Goal: Check status: Check status

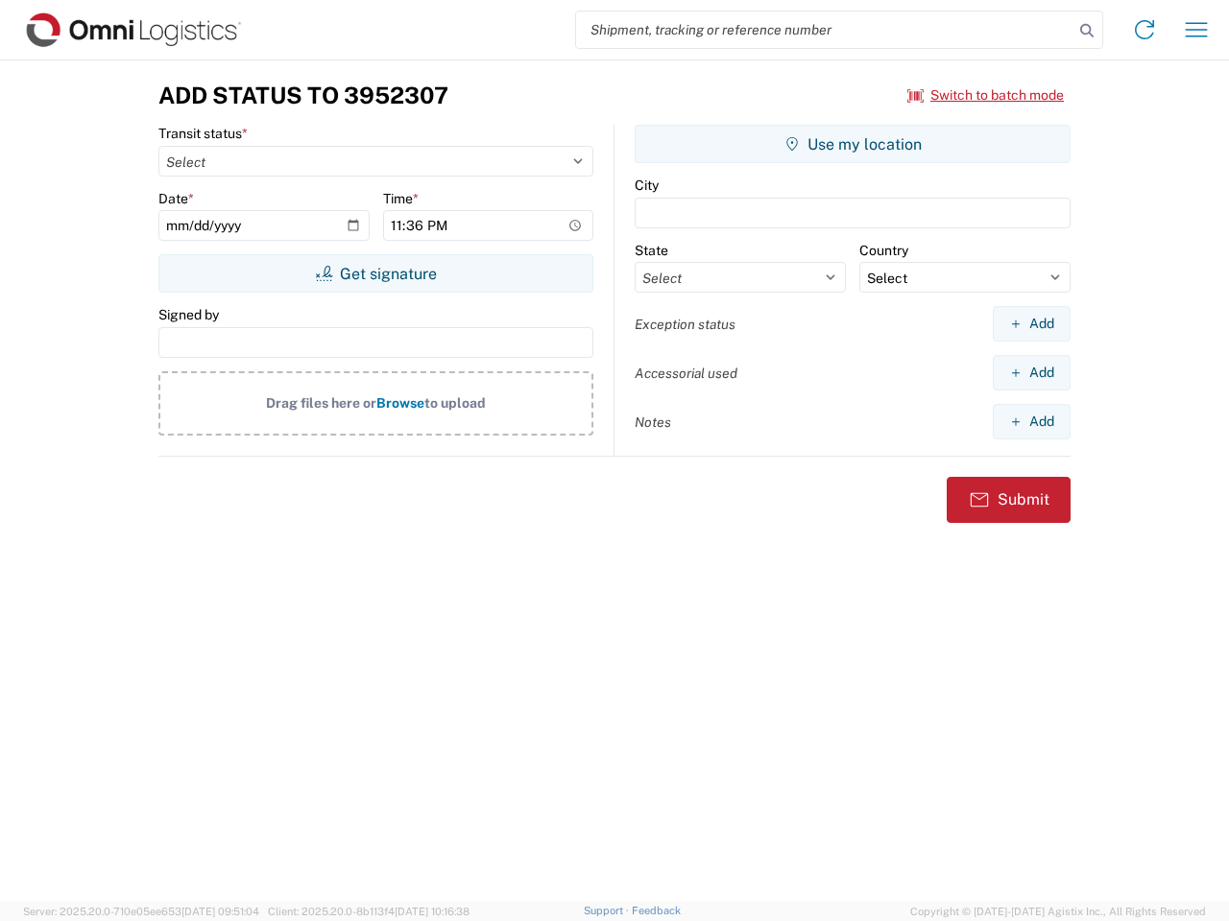
click at [824, 30] on input "search" at bounding box center [824, 30] width 497 height 36
click at [1086, 31] on icon at bounding box center [1086, 30] width 27 height 27
click at [1144, 30] on icon at bounding box center [1144, 29] width 31 height 31
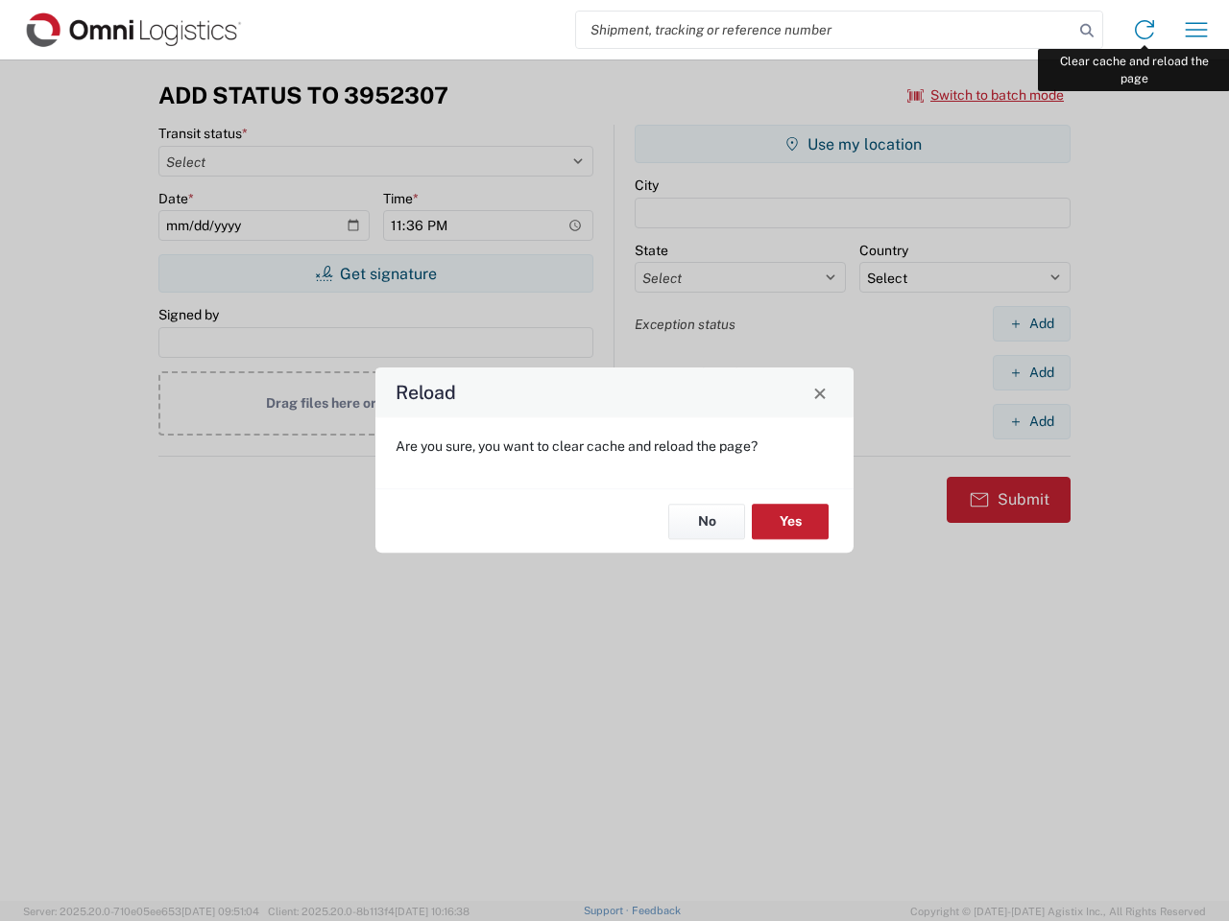
click at [1196, 30] on div "Reload Are you sure, you want to clear cache and reload the page? No Yes" at bounding box center [614, 460] width 1229 height 921
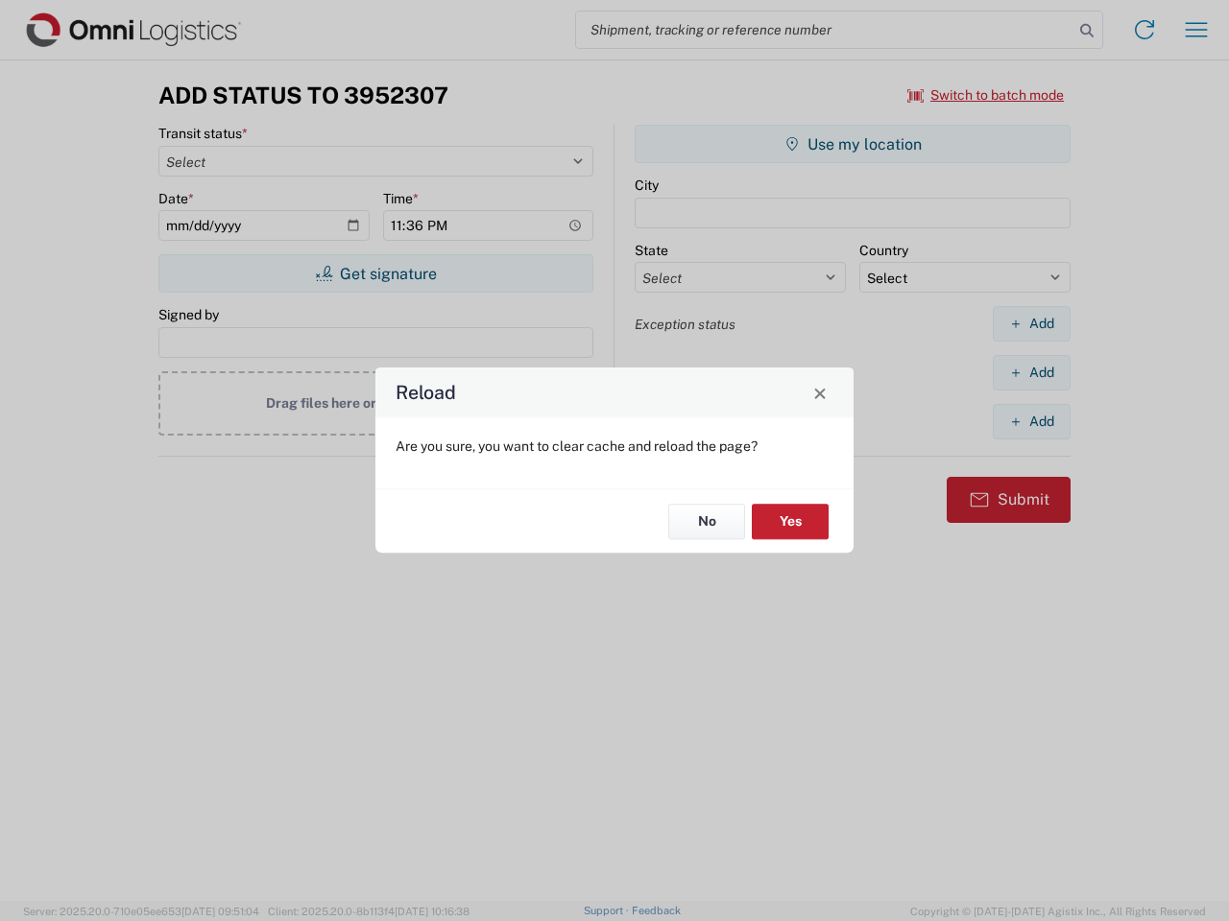
click at [986, 95] on div "Reload Are you sure, you want to clear cache and reload the page? No Yes" at bounding box center [614, 460] width 1229 height 921
click at [375, 274] on div "Reload Are you sure, you want to clear cache and reload the page? No Yes" at bounding box center [614, 460] width 1229 height 921
click at [852, 144] on div "Reload Are you sure, you want to clear cache and reload the page? No Yes" at bounding box center [614, 460] width 1229 height 921
click at [1031, 323] on div "Reload Are you sure, you want to clear cache and reload the page? No Yes" at bounding box center [614, 460] width 1229 height 921
click at [1031, 372] on div "Reload Are you sure, you want to clear cache and reload the page? No Yes" at bounding box center [614, 460] width 1229 height 921
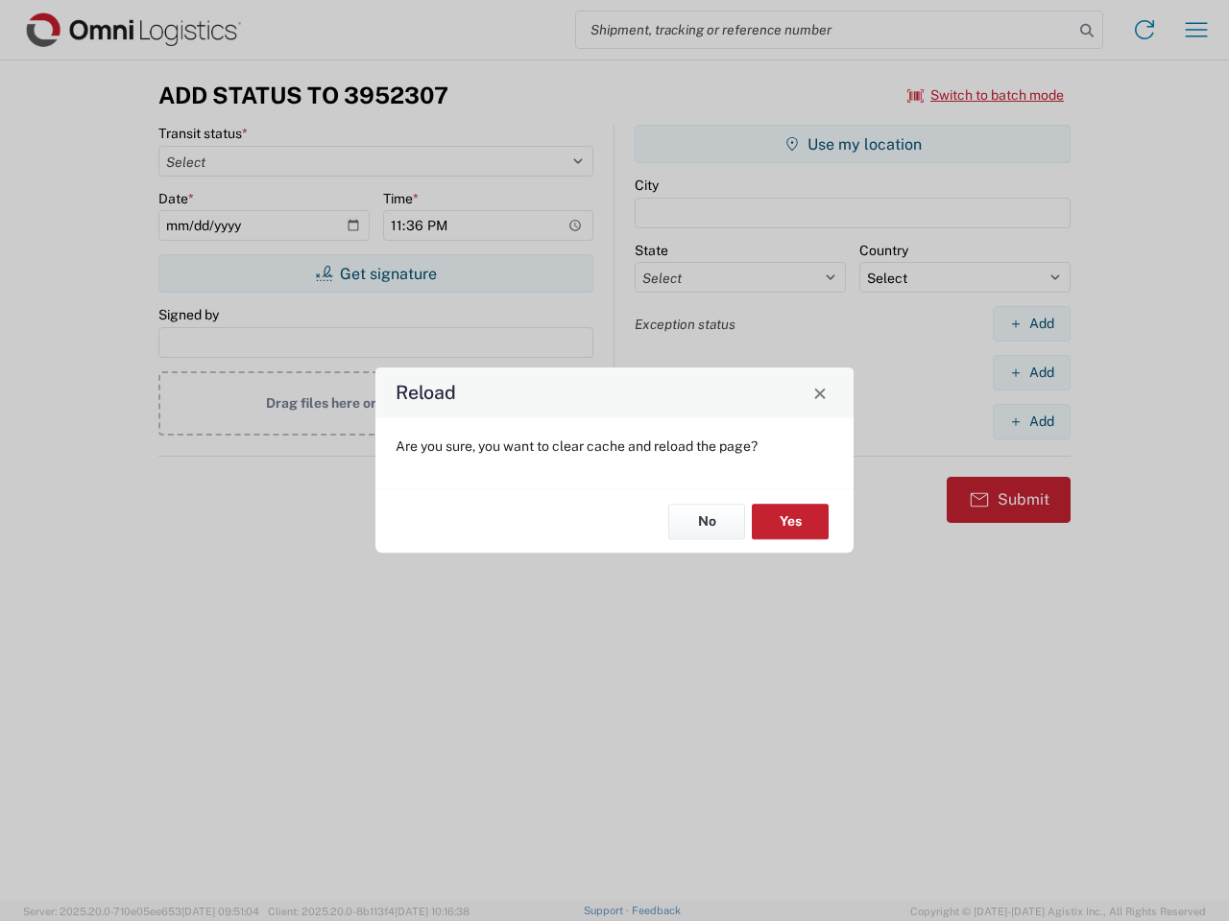
click at [1031, 421] on div "Reload Are you sure, you want to clear cache and reload the page? No Yes" at bounding box center [614, 460] width 1229 height 921
